Goal: Information Seeking & Learning: Learn about a topic

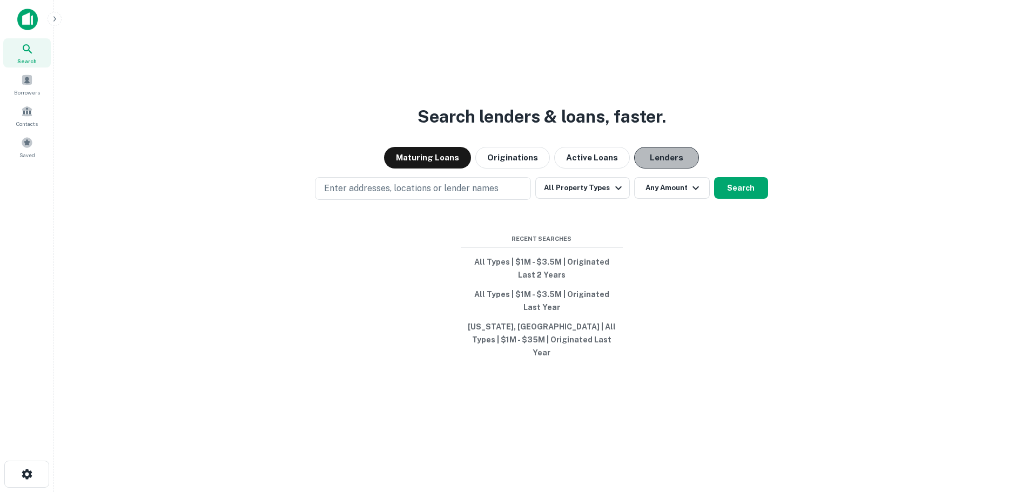
click at [641, 169] on button "Lenders" at bounding box center [666, 158] width 65 height 22
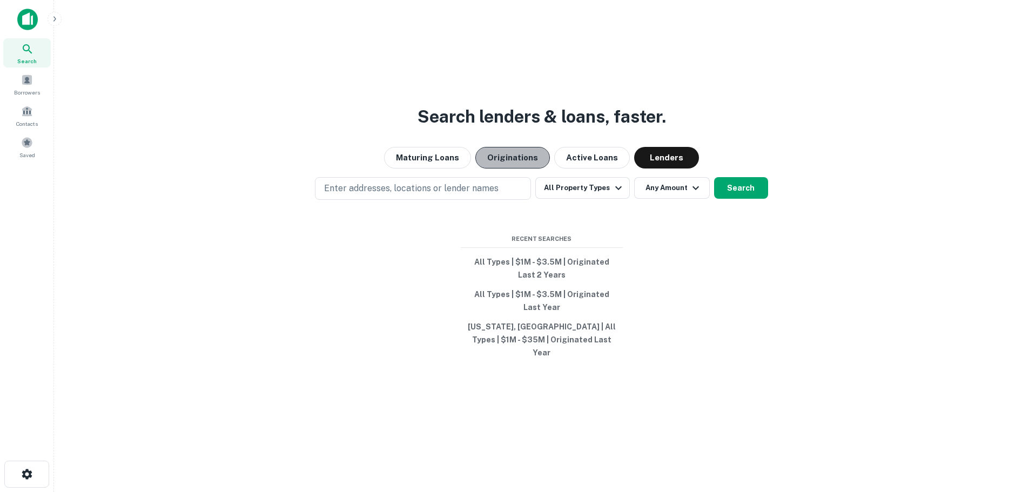
click at [517, 163] on button "Originations" at bounding box center [512, 158] width 75 height 22
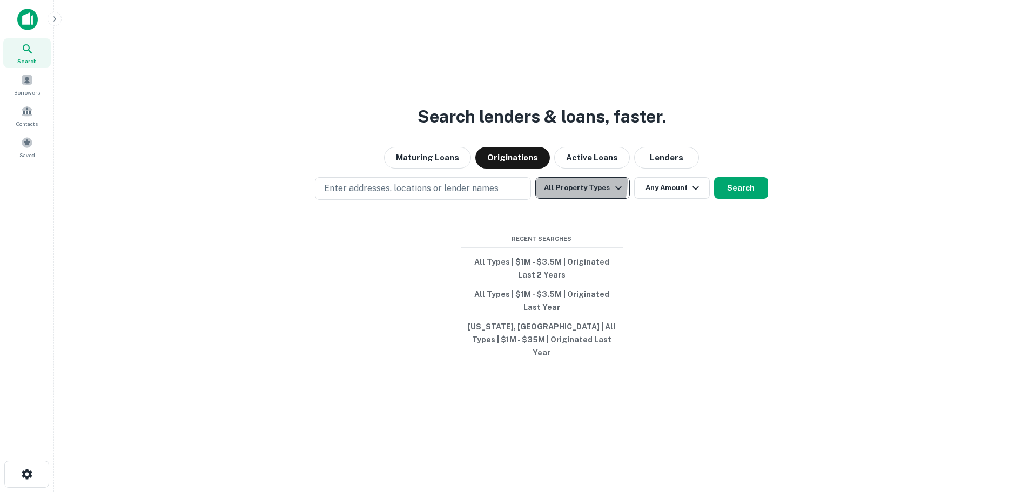
click at [563, 189] on button "All Property Types" at bounding box center [582, 188] width 94 height 22
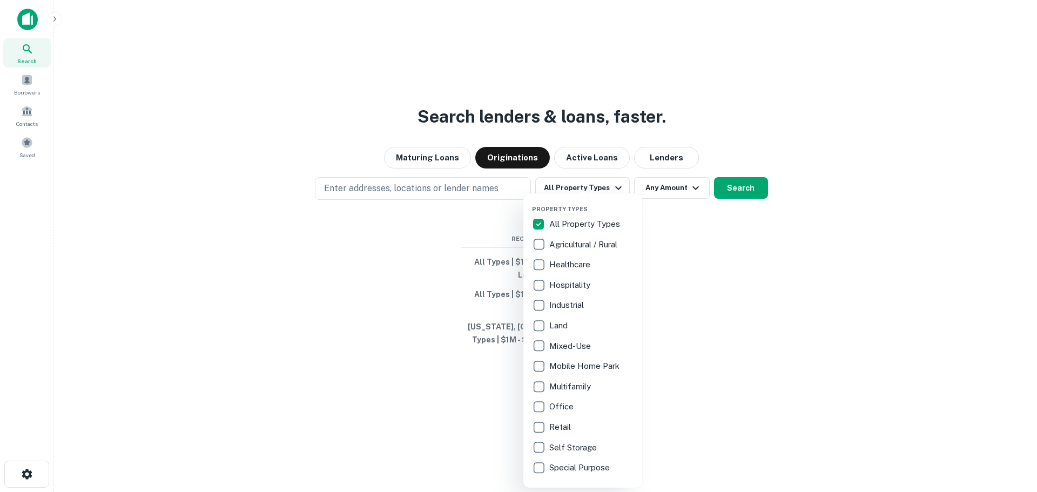
click at [570, 227] on p "All Property Types" at bounding box center [585, 224] width 73 height 13
click at [570, 219] on p "All Property Types" at bounding box center [585, 224] width 73 height 13
click at [562, 299] on p "Industrial" at bounding box center [567, 305] width 37 height 13
click at [718, 197] on div at bounding box center [518, 246] width 1037 height 492
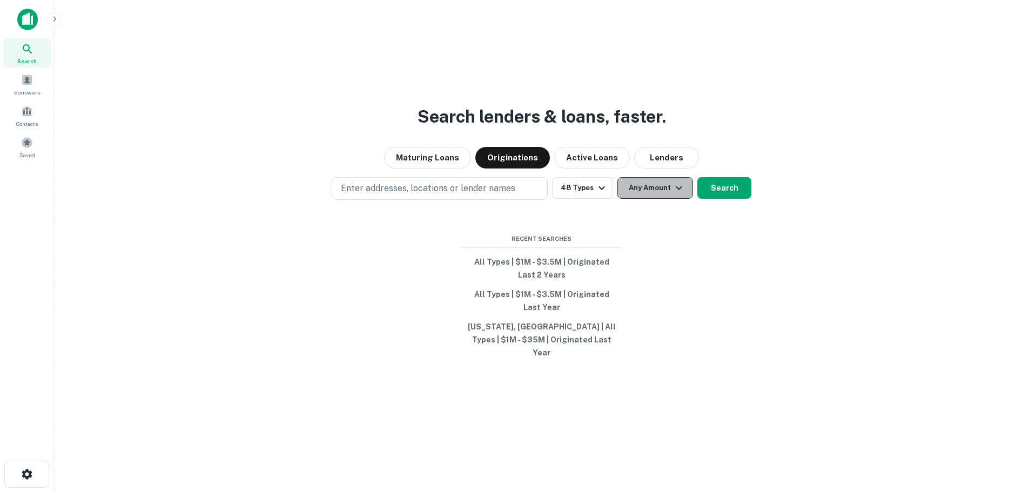
click at [659, 196] on button "Any Amount" at bounding box center [655, 188] width 76 height 22
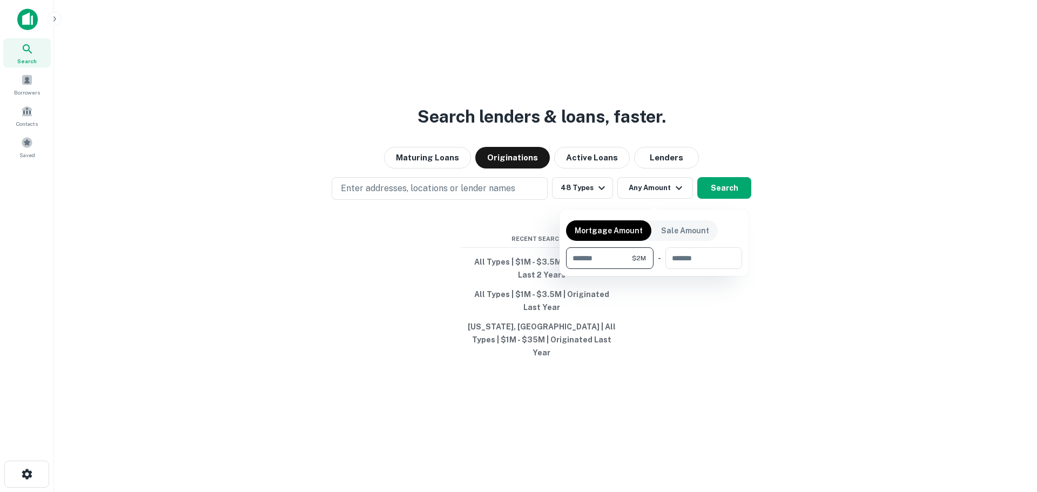
type input "*******"
type input "********"
click at [720, 186] on div at bounding box center [518, 246] width 1037 height 492
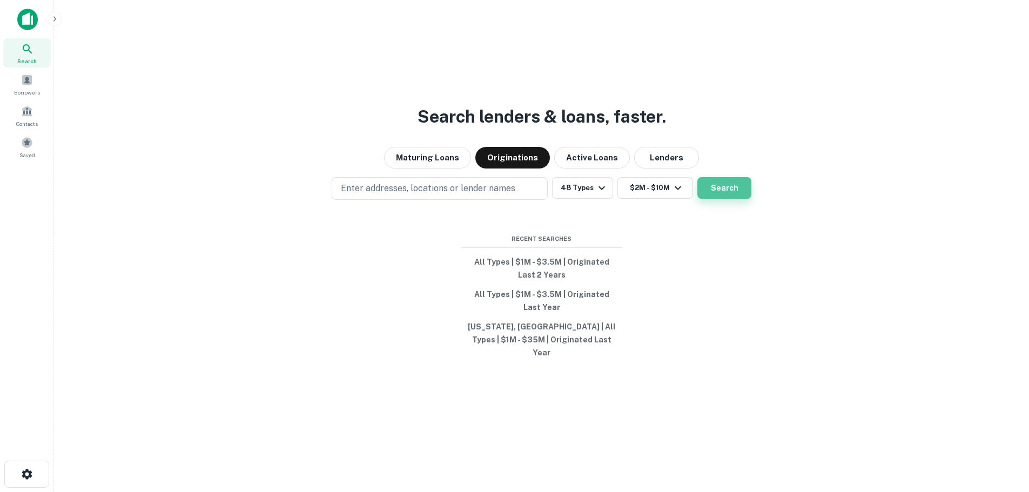
click at [725, 191] on button "Search" at bounding box center [724, 188] width 54 height 22
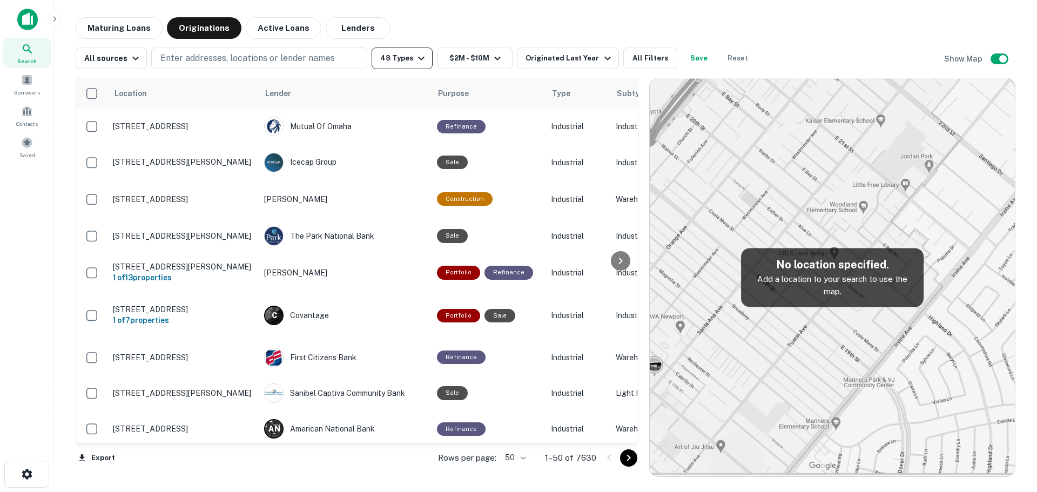
click at [391, 55] on button "48 Types" at bounding box center [402, 59] width 61 height 22
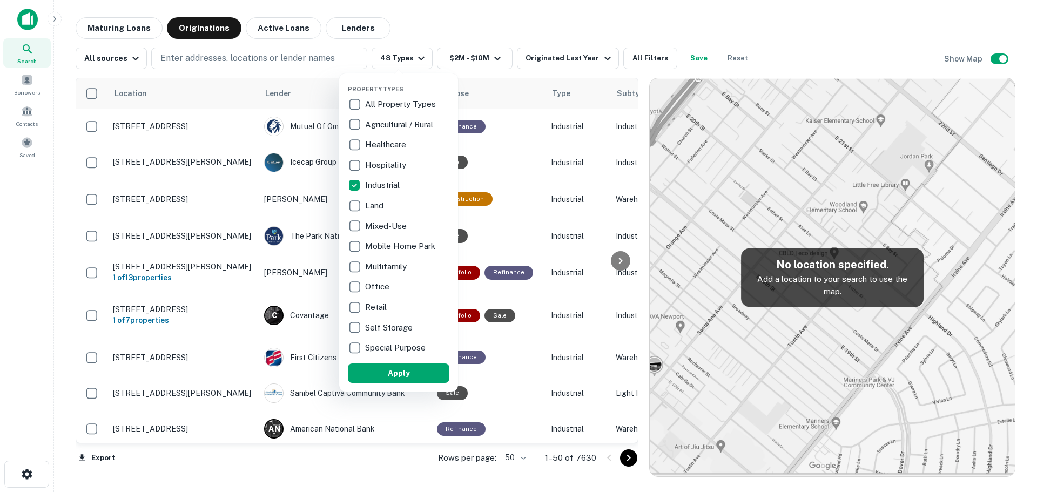
click at [235, 58] on div at bounding box center [518, 246] width 1037 height 492
click at [254, 61] on div at bounding box center [518, 246] width 1037 height 492
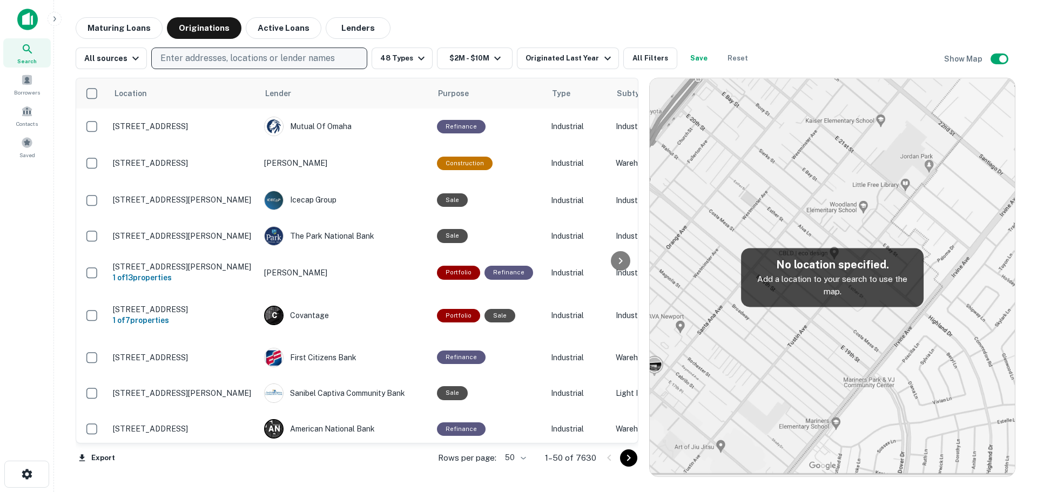
click at [274, 62] on p "Enter addresses, locations or lender names" at bounding box center [247, 58] width 174 height 13
type input "*"
type input "********"
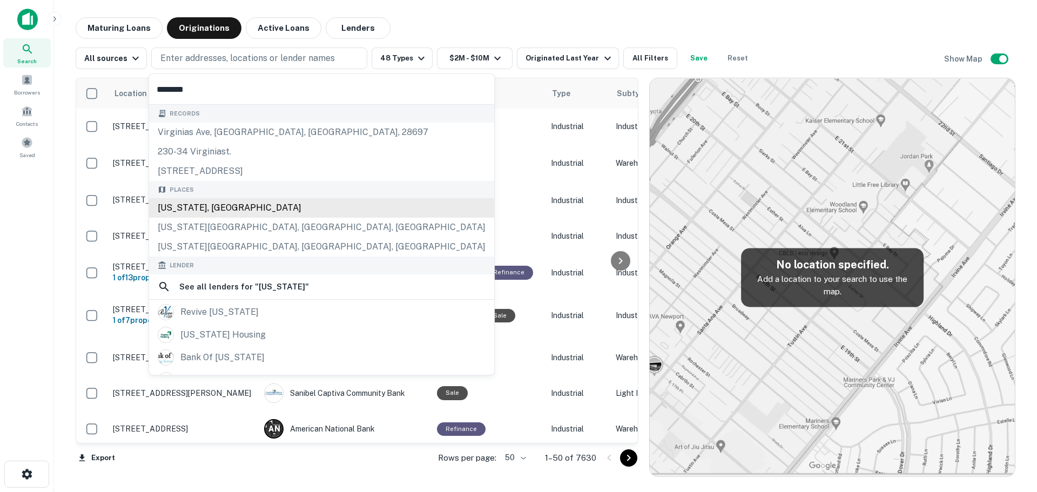
click at [256, 211] on div "[US_STATE], [GEOGRAPHIC_DATA]" at bounding box center [321, 207] width 345 height 19
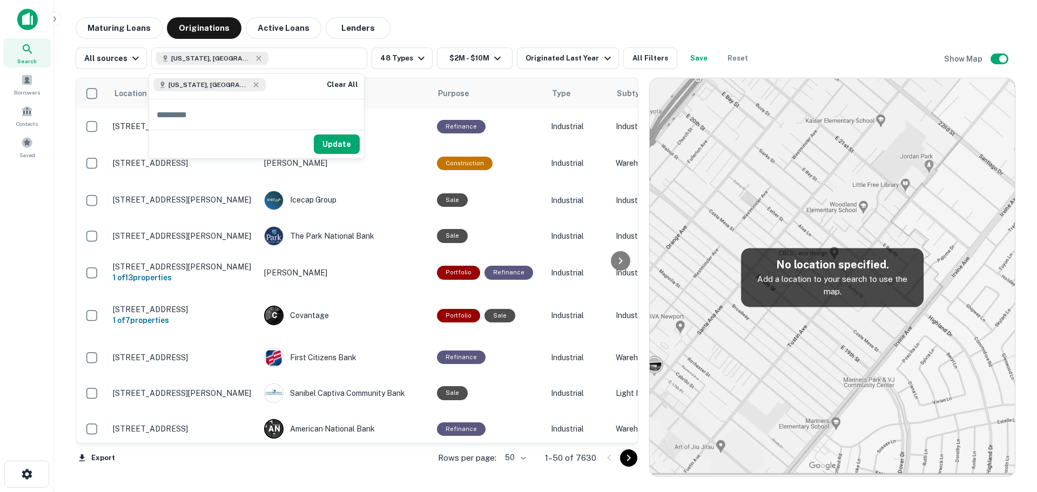
drag, startPoint x: 501, startPoint y: 23, endPoint x: 276, endPoint y: 1, distance: 226.3
click at [501, 23] on div "Maturing Loans Originations Active Loans Lenders" at bounding box center [546, 28] width 940 height 22
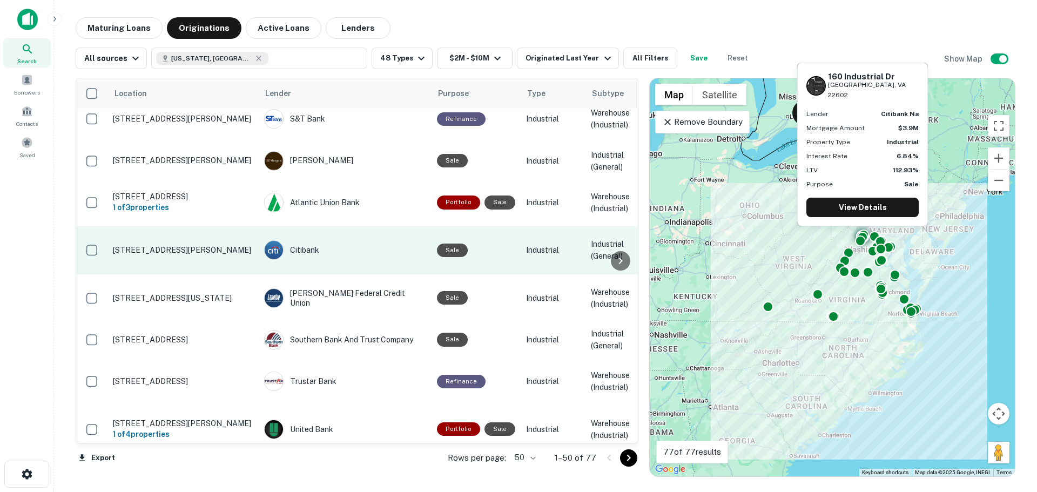
scroll to position [162, 0]
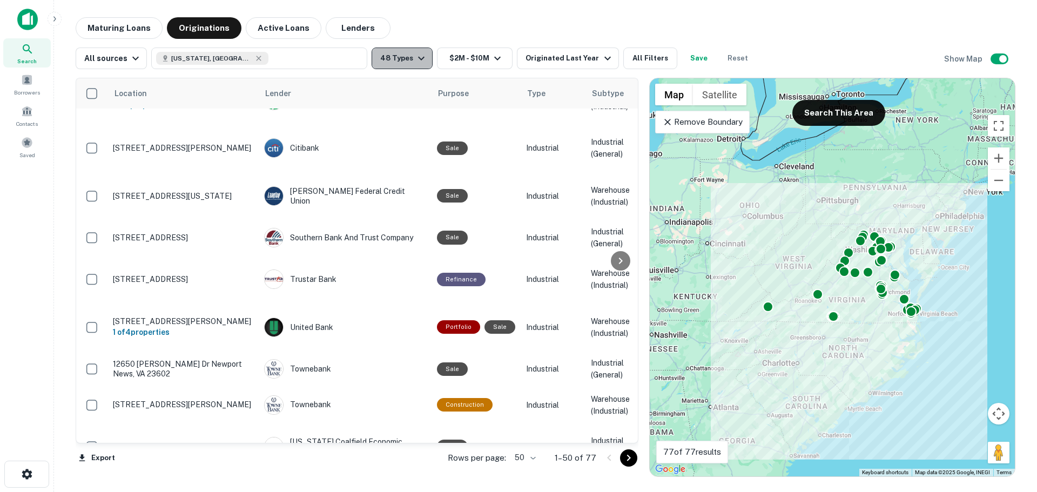
click at [408, 56] on button "48 Types" at bounding box center [402, 59] width 61 height 22
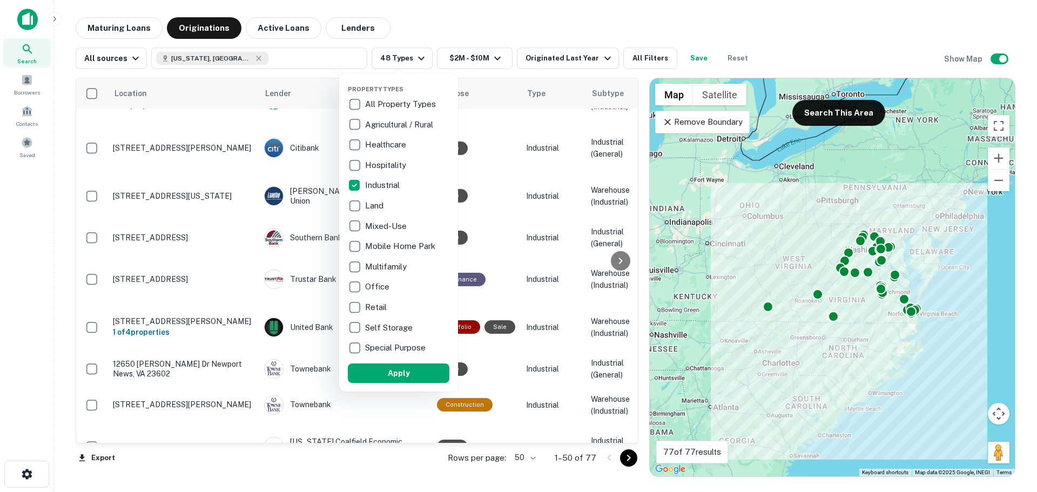
click at [372, 184] on p "Industrial" at bounding box center [383, 185] width 37 height 13
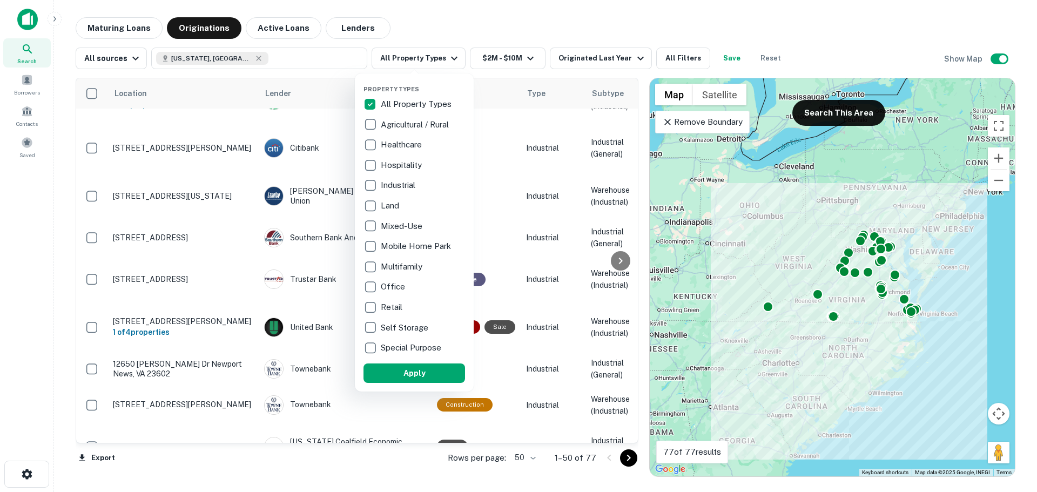
click at [400, 103] on p "All Property Types" at bounding box center [417, 104] width 73 height 13
click at [391, 185] on p "Industrial" at bounding box center [399, 185] width 37 height 13
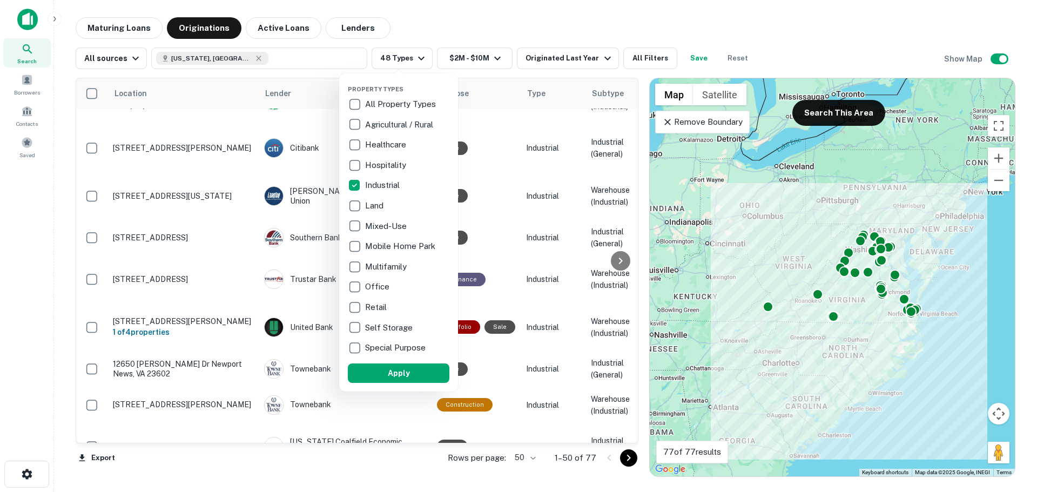
click at [403, 100] on p "All Property Types" at bounding box center [401, 104] width 73 height 13
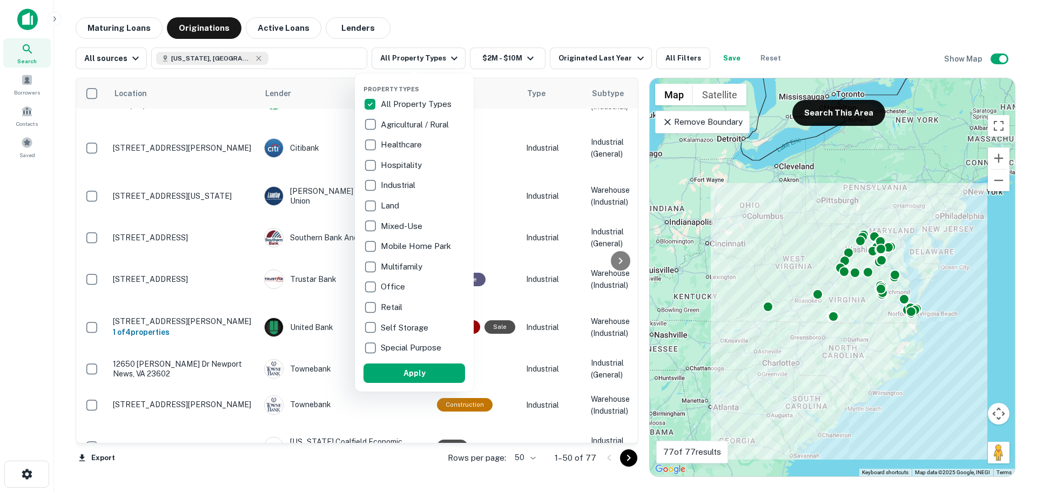
click at [395, 177] on div "Industrial" at bounding box center [415, 185] width 102 height 18
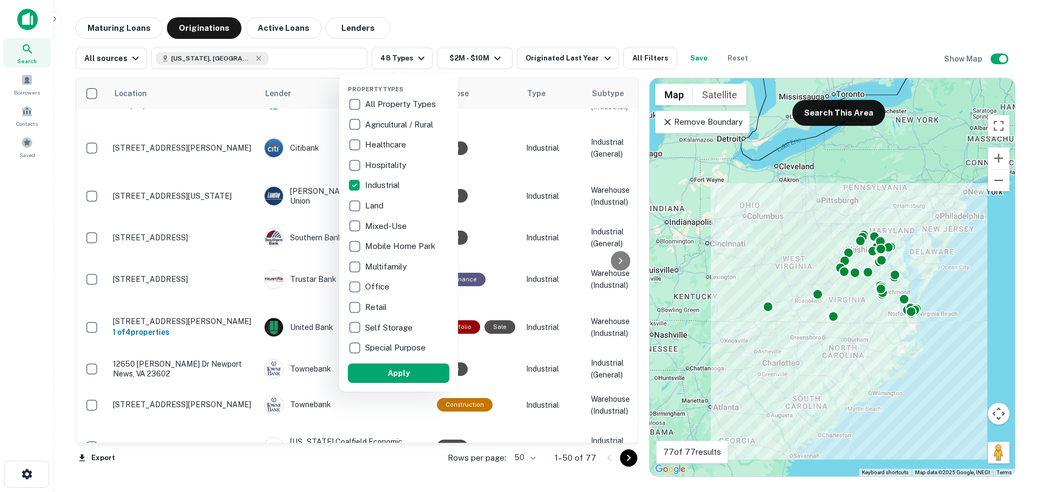
click at [415, 62] on div at bounding box center [518, 246] width 1037 height 492
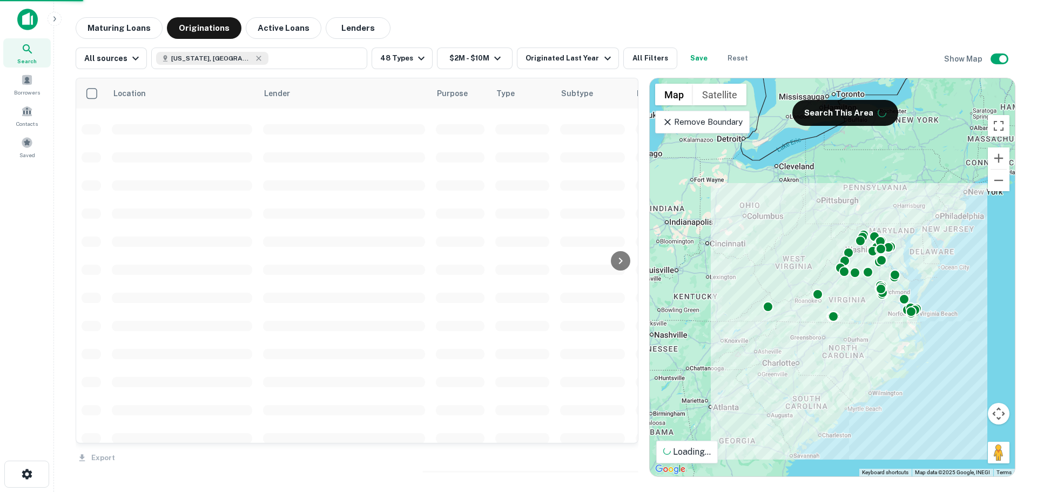
click at [390, 370] on div "Property Types All Property Types Agricultural / Rural Healthcare Hospitality I…" at bounding box center [518, 246] width 1037 height 492
click at [418, 56] on icon "button" at bounding box center [421, 58] width 13 height 13
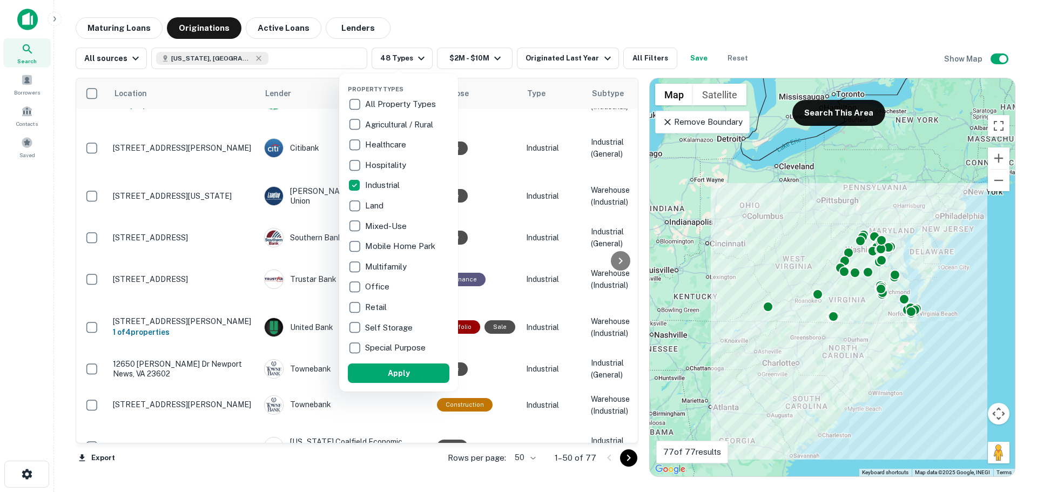
click at [406, 63] on div at bounding box center [518, 246] width 1037 height 492
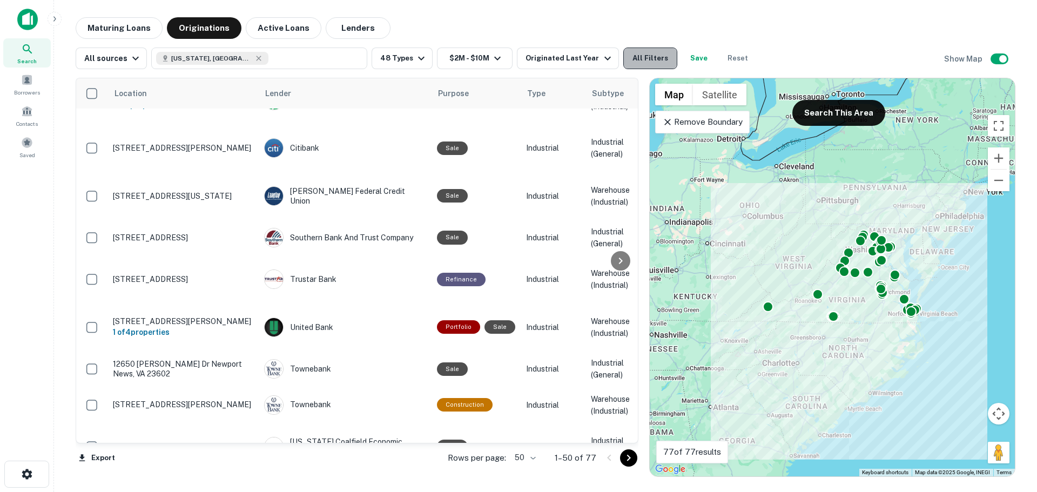
click at [648, 58] on button "All Filters" at bounding box center [650, 59] width 54 height 22
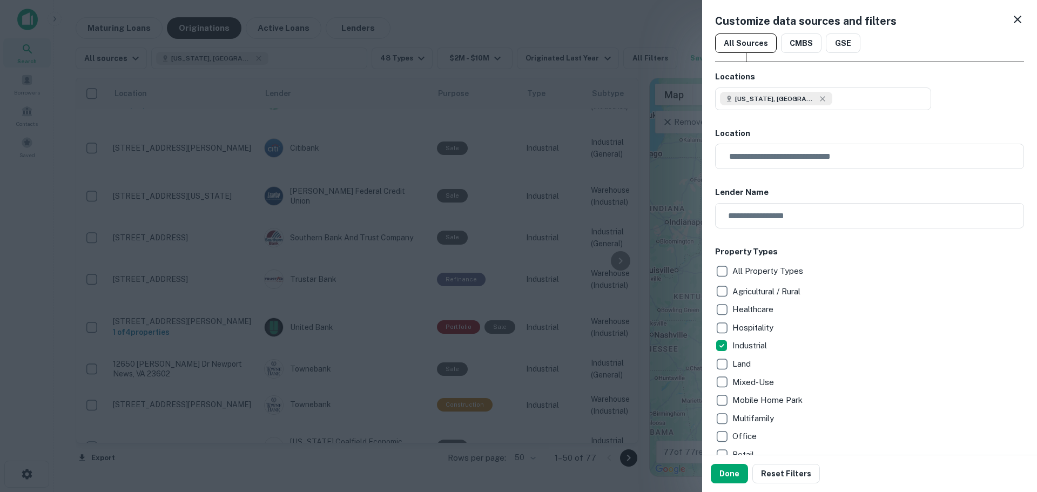
click at [566, 58] on div at bounding box center [518, 246] width 1037 height 492
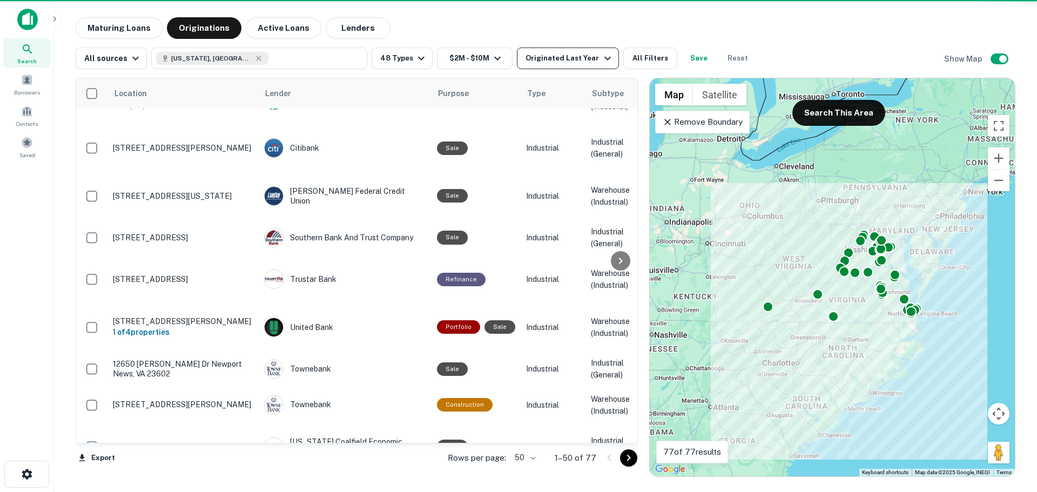
click at [557, 53] on div "Originated Last Year" at bounding box center [570, 58] width 88 height 13
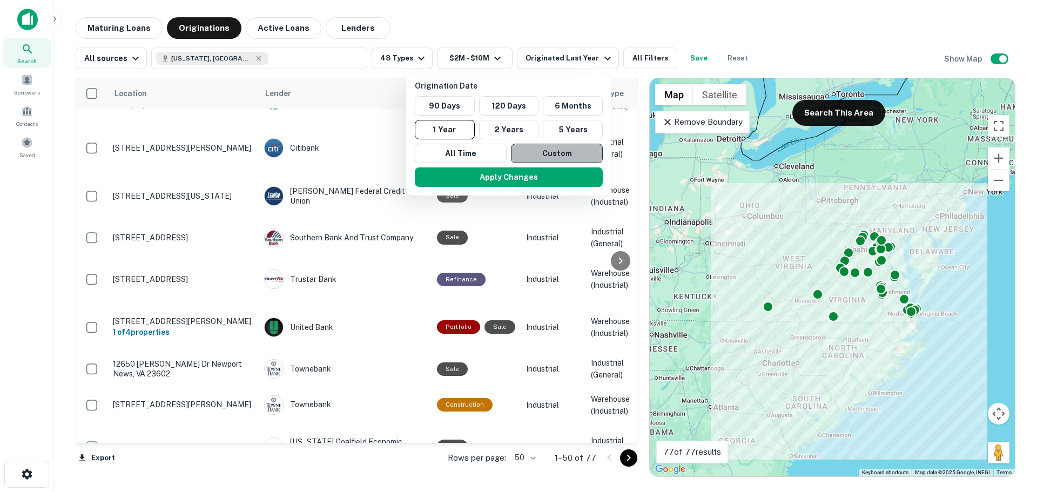
click at [525, 148] on button "Custom" at bounding box center [557, 153] width 92 height 19
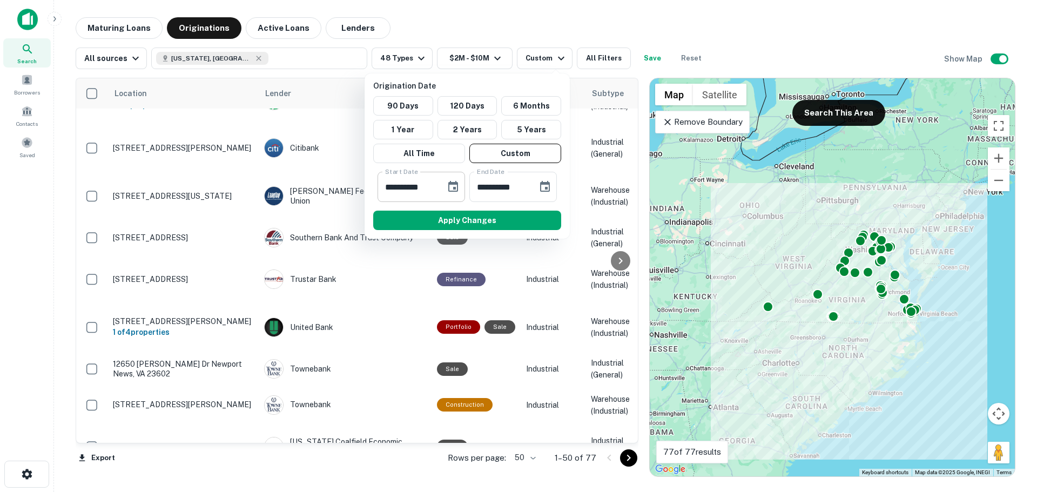
click at [450, 185] on icon "Choose date, selected date is Mar 28, 2025" at bounding box center [453, 186] width 13 height 13
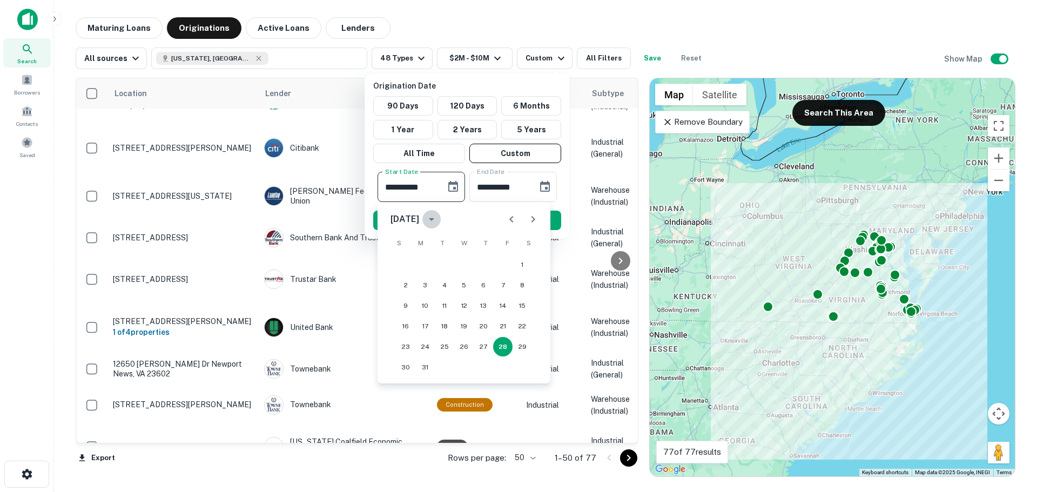
click at [434, 219] on icon "calendar view is open, switch to year view" at bounding box center [431, 219] width 5 height 3
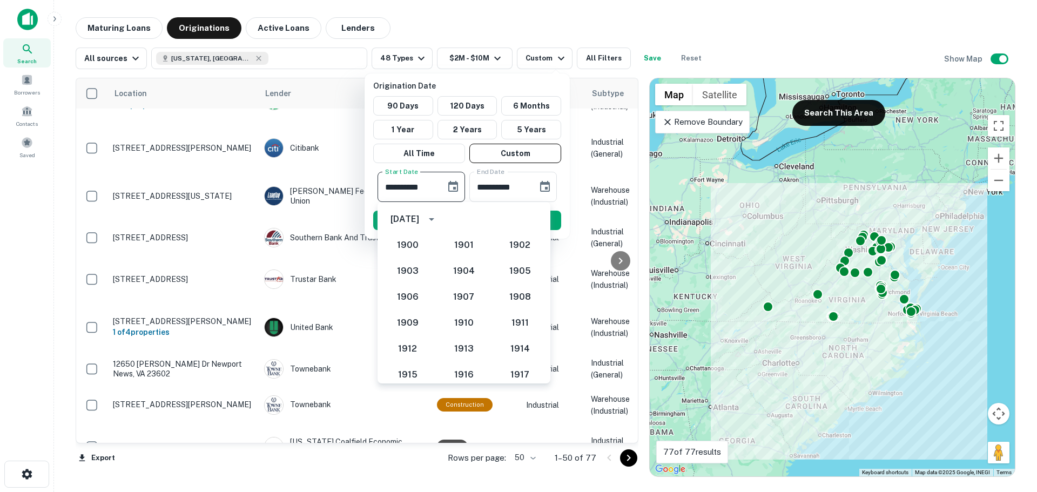
scroll to position [938, 0]
click at [504, 344] on button "2022" at bounding box center [520, 344] width 39 height 19
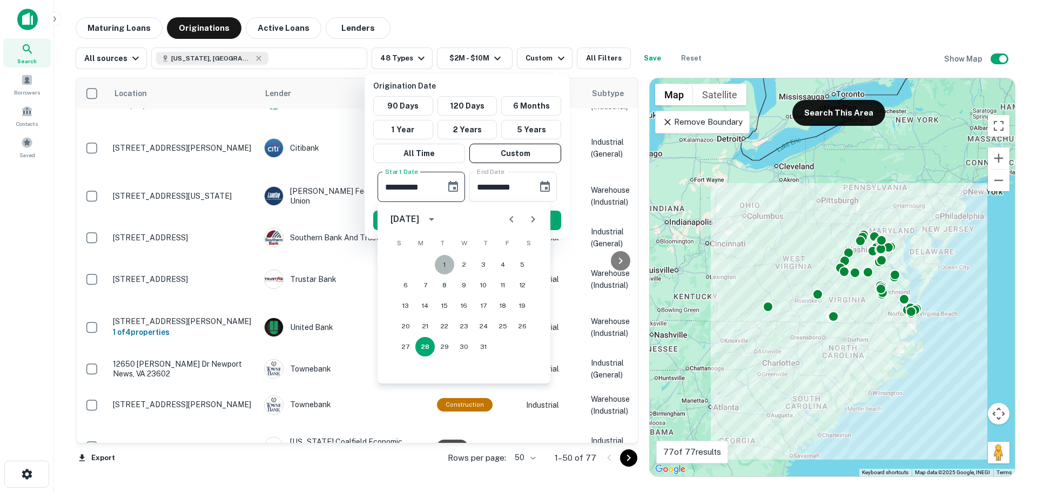
click at [450, 266] on button "1" at bounding box center [444, 264] width 19 height 19
type input "**********"
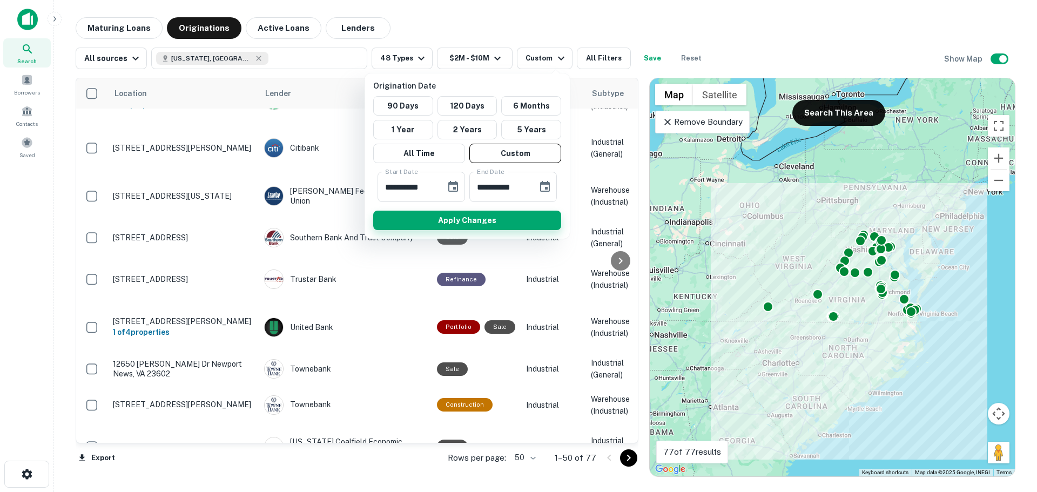
click at [469, 218] on button "Apply Changes" at bounding box center [467, 220] width 188 height 19
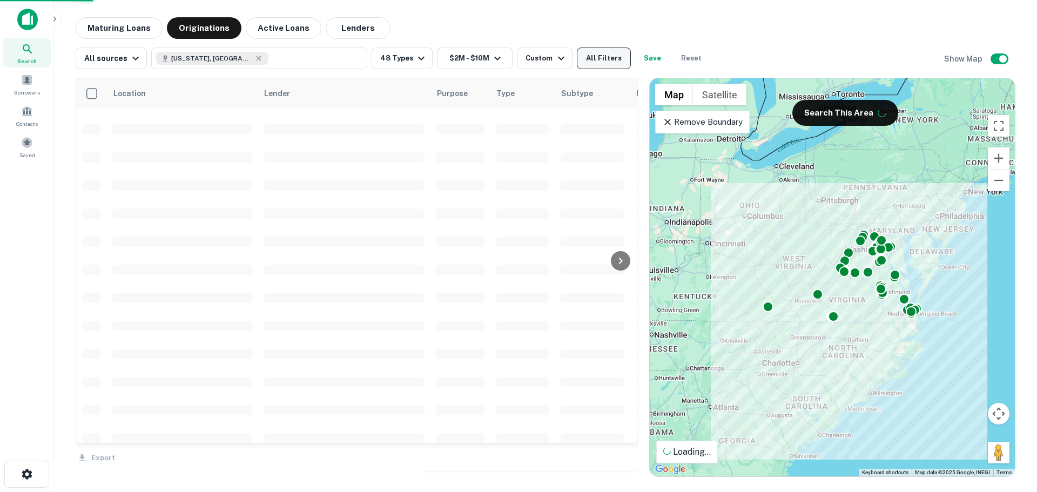
click at [588, 56] on button "All Filters" at bounding box center [604, 59] width 54 height 22
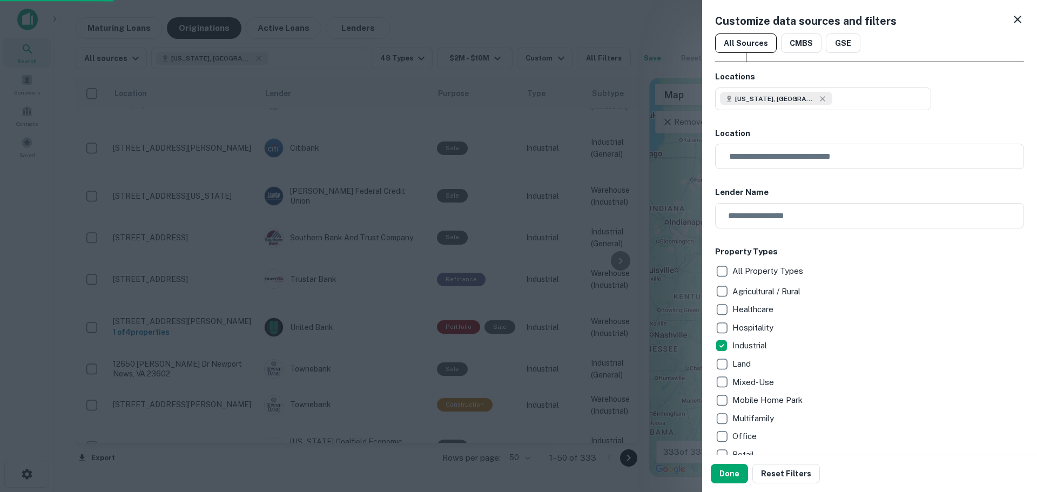
scroll to position [432, 0]
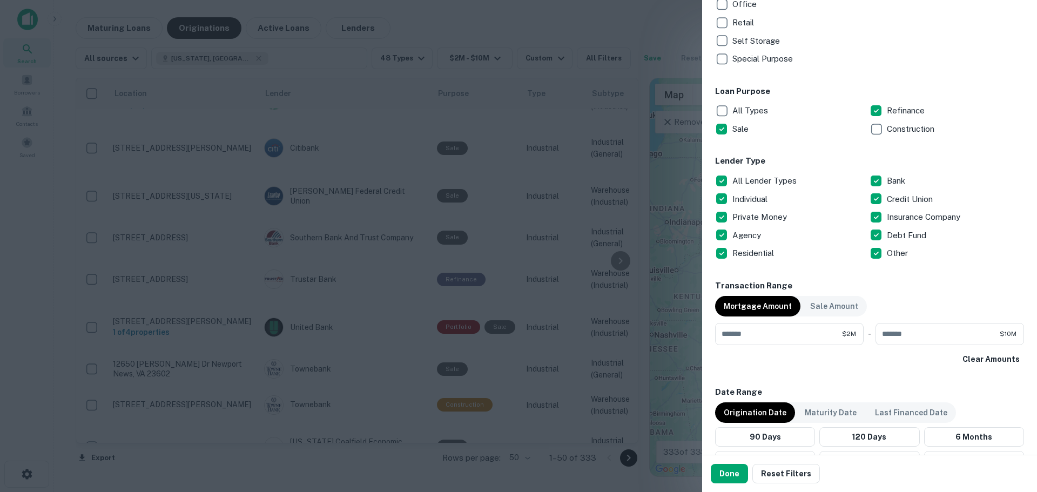
click at [755, 180] on p "All Lender Types" at bounding box center [766, 180] width 66 height 13
click at [900, 182] on p "Bank" at bounding box center [897, 180] width 21 height 13
click at [902, 197] on p "Credit Union" at bounding box center [911, 199] width 48 height 13
click at [904, 219] on p "Insurance Company" at bounding box center [925, 217] width 76 height 13
click at [730, 481] on button "Done" at bounding box center [729, 473] width 37 height 19
